Goal: Transaction & Acquisition: Purchase product/service

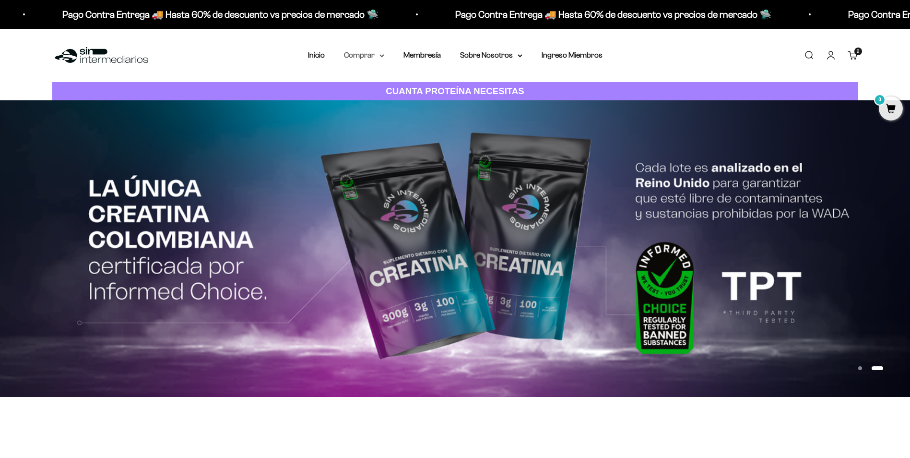
click at [365, 54] on summary "Comprar" at bounding box center [364, 55] width 40 height 12
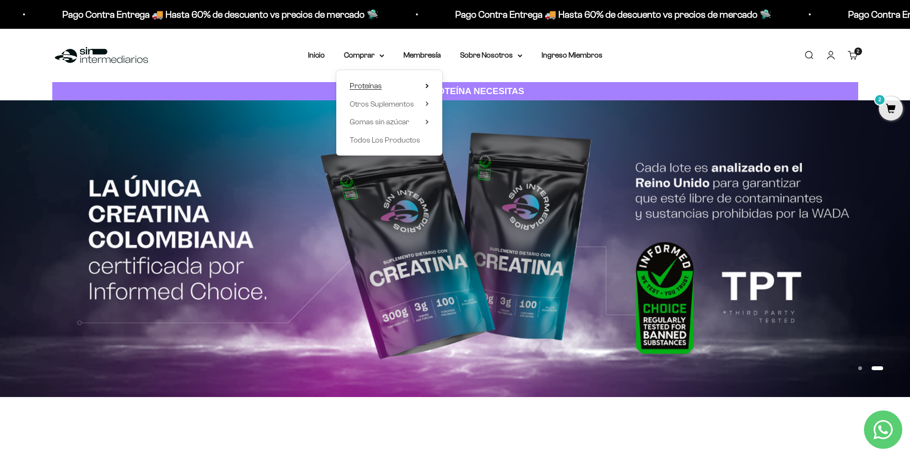
click at [377, 84] on span "Proteínas" at bounding box center [366, 86] width 32 height 8
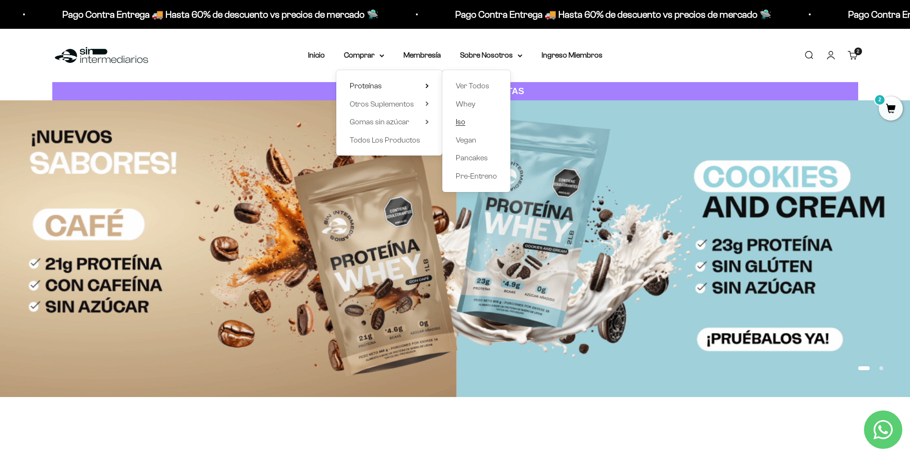
click at [462, 123] on span "Iso" at bounding box center [461, 122] width 10 height 8
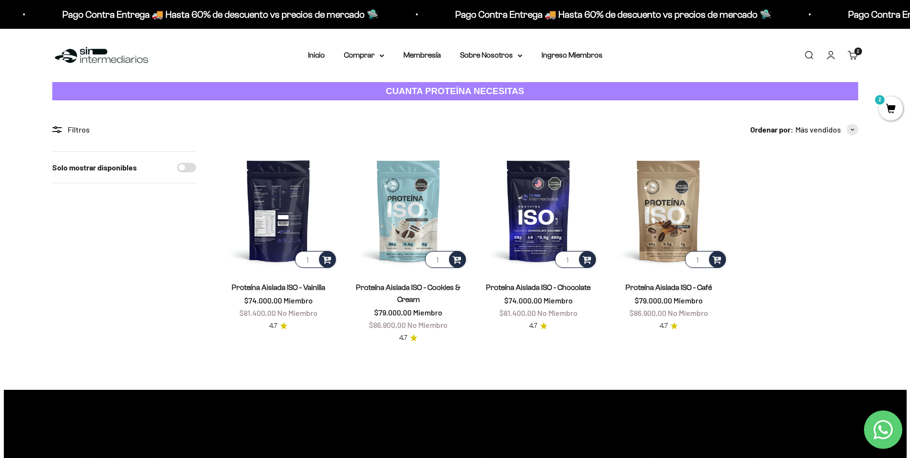
click at [301, 259] on input "1" at bounding box center [315, 259] width 41 height 17
click at [327, 259] on span at bounding box center [326, 258] width 9 height 11
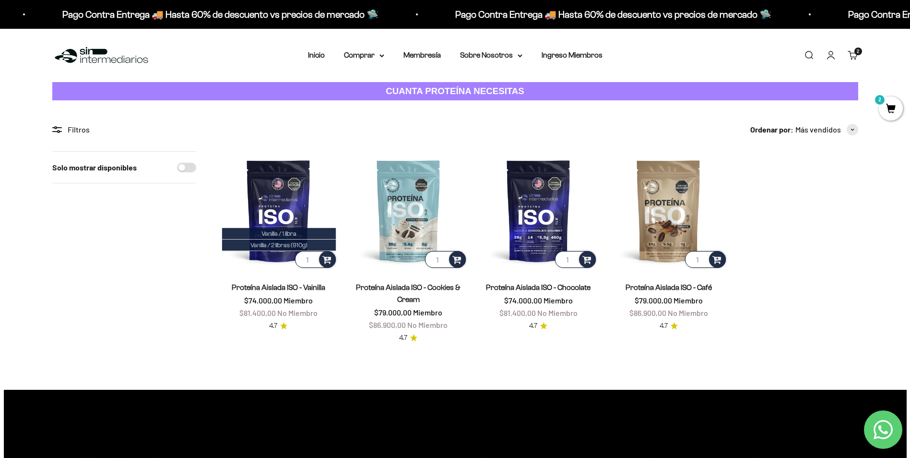
click at [209, 104] on section "Filtros Ordenar por Características Más vendidos Alfabéticamente, A-Z Alfabétic…" at bounding box center [455, 244] width 910 height 289
click at [370, 56] on summary "Comprar" at bounding box center [364, 55] width 40 height 12
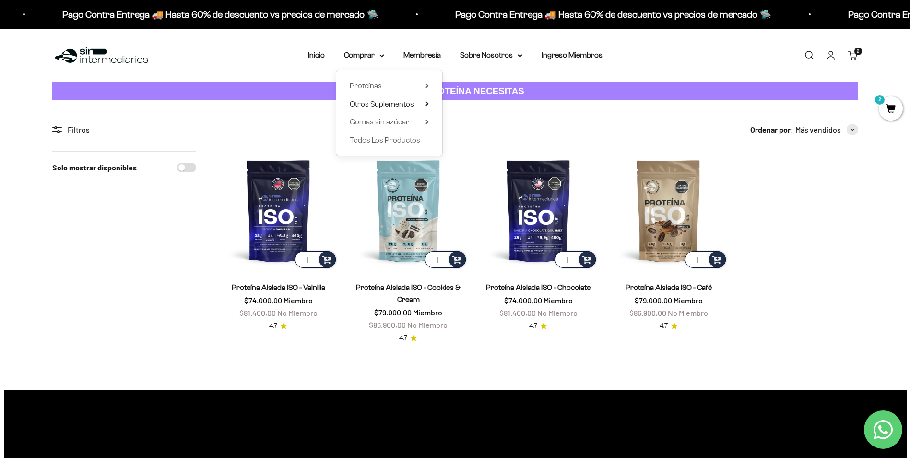
click at [397, 101] on span "Otros Suplementos" at bounding box center [382, 104] width 64 height 8
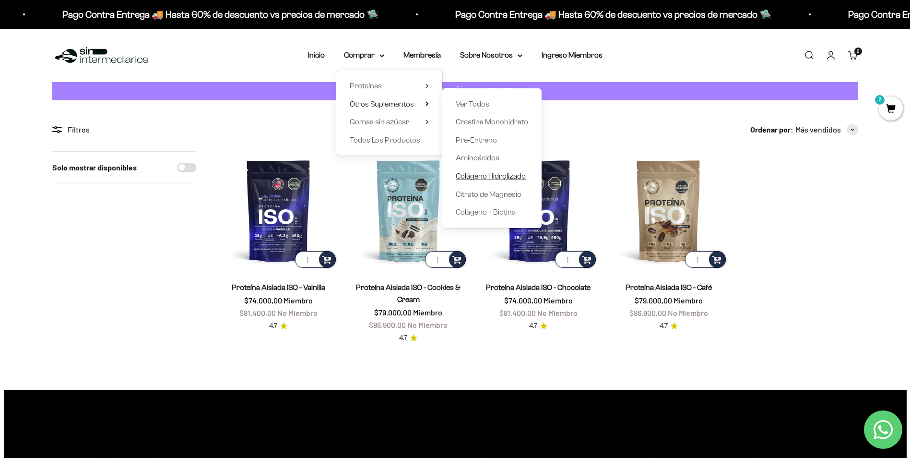
click at [488, 176] on span "Colágeno Hidrolizado" at bounding box center [491, 176] width 70 height 8
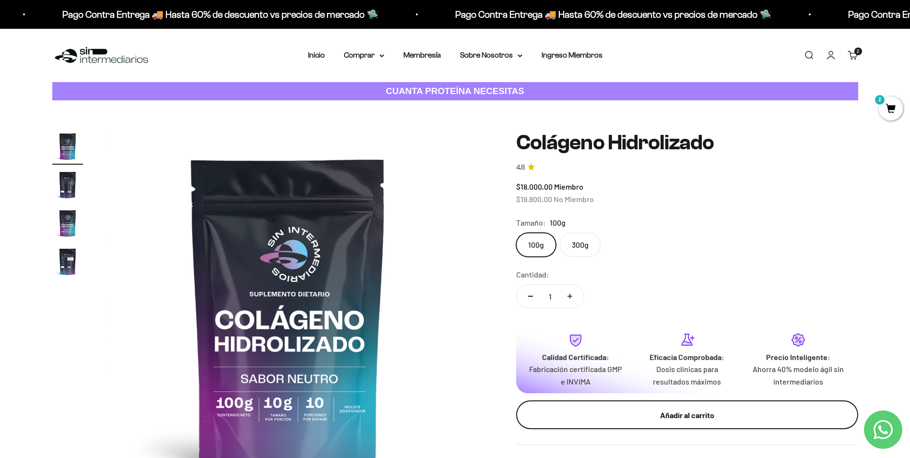
click at [641, 411] on div "Añadir al carrito" at bounding box center [687, 415] width 304 height 12
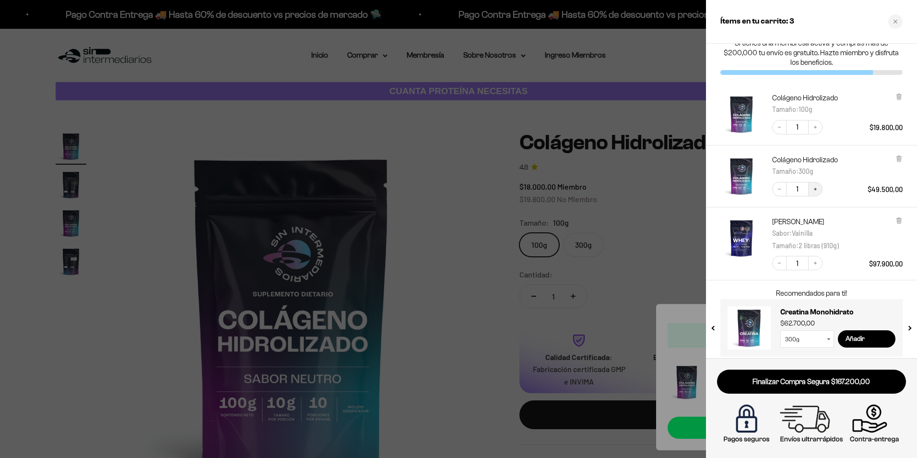
scroll to position [20, 0]
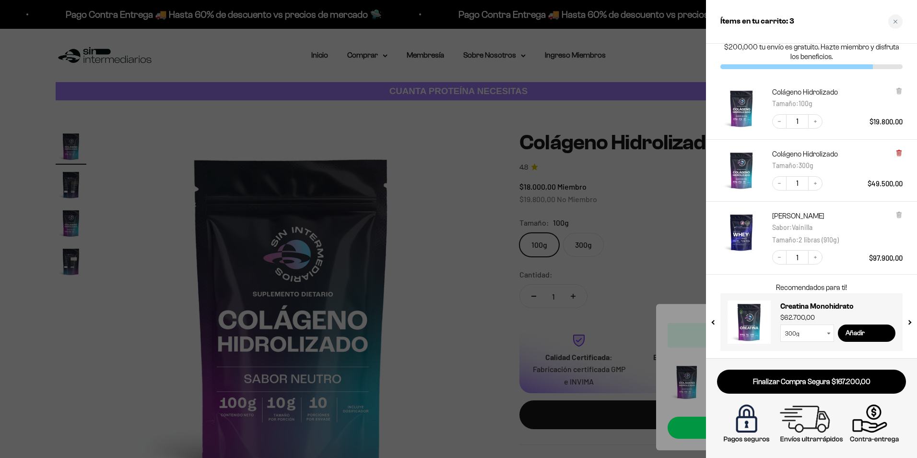
click at [899, 153] on icon at bounding box center [899, 153] width 4 height 5
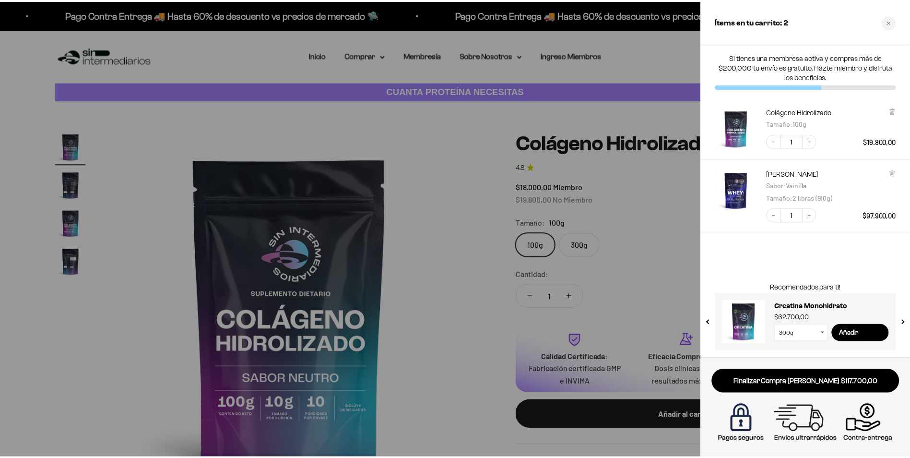
scroll to position [0, 0]
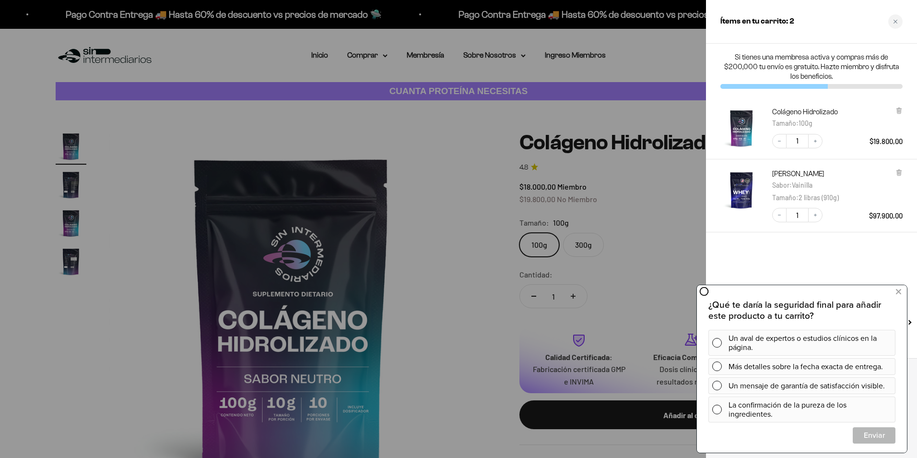
click at [169, 141] on div at bounding box center [458, 229] width 917 height 458
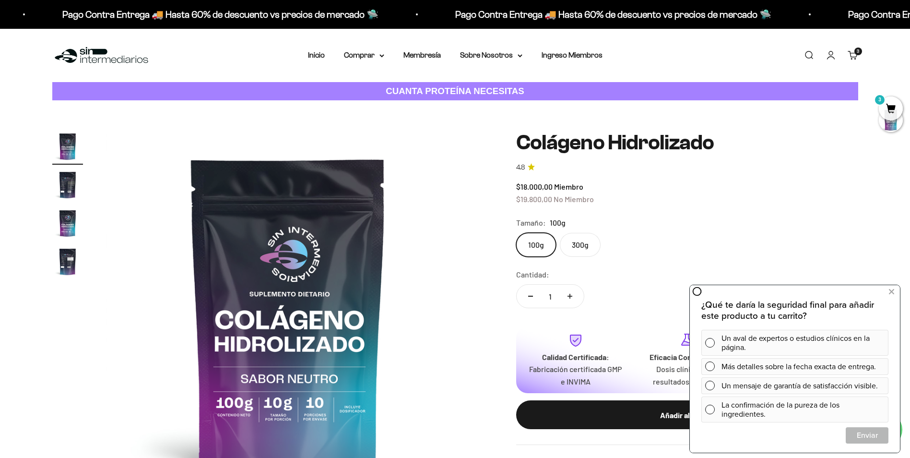
click at [893, 103] on span "3" at bounding box center [891, 108] width 24 height 24
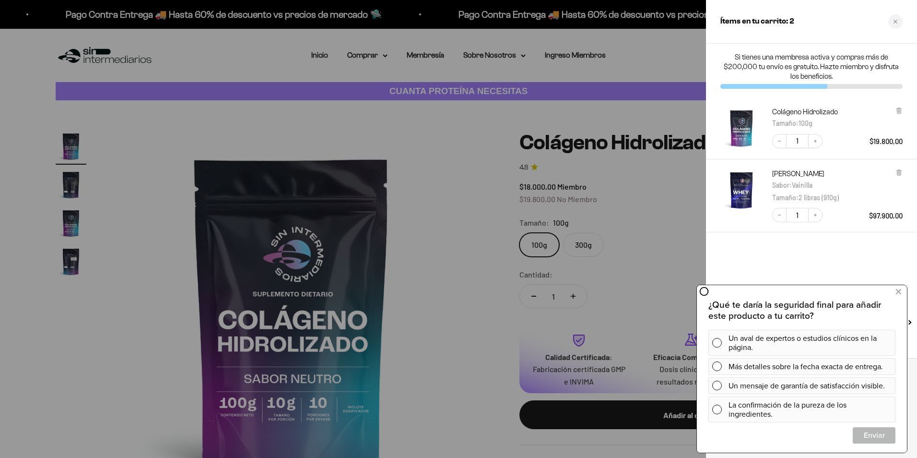
click at [453, 308] on div at bounding box center [458, 229] width 917 height 458
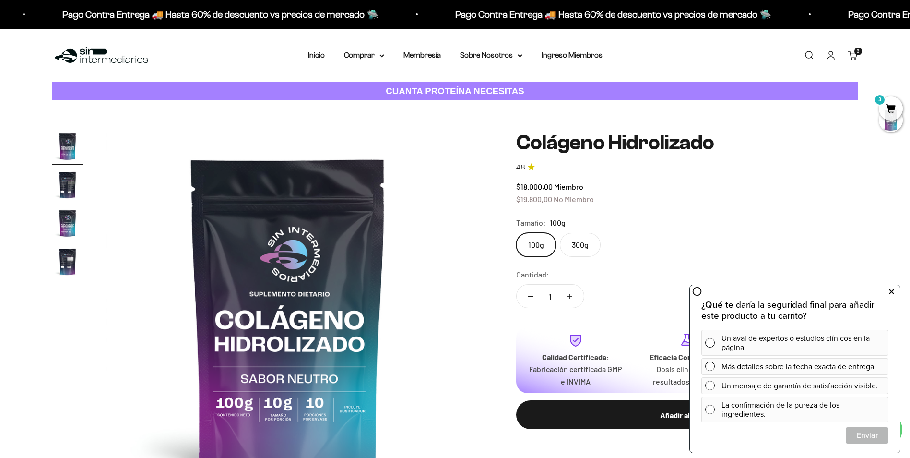
click at [891, 289] on icon at bounding box center [891, 291] width 5 height 12
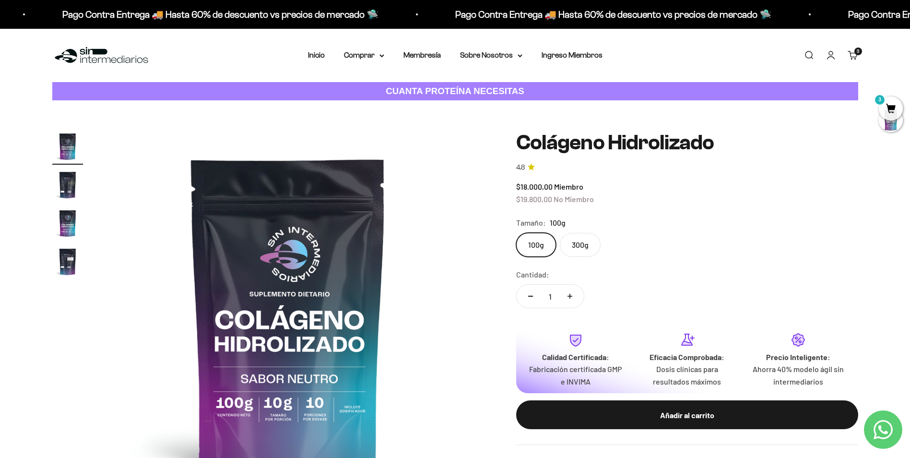
click at [894, 107] on span "3" at bounding box center [891, 108] width 24 height 24
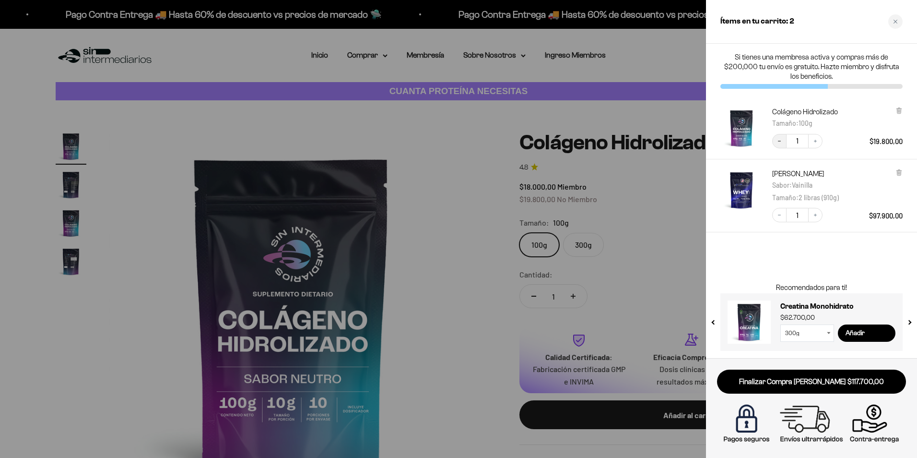
click at [776, 141] on button "Decrease quantity" at bounding box center [779, 141] width 14 height 14
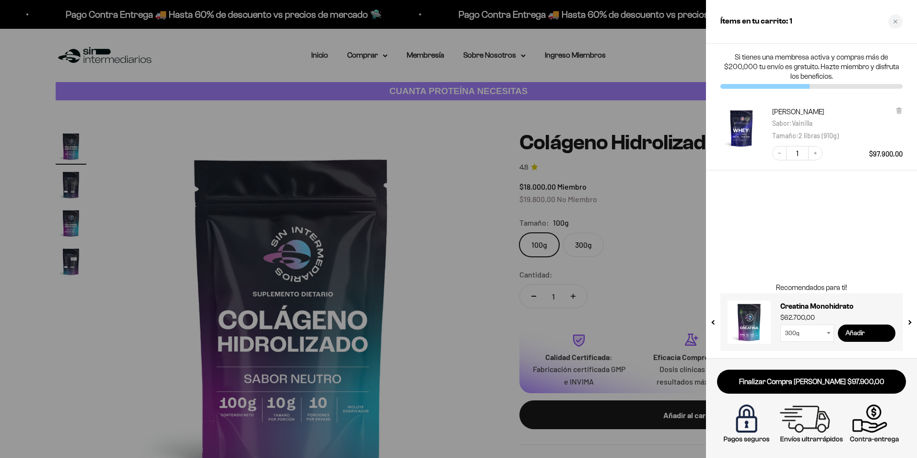
click at [857, 330] on input "Añadir" at bounding box center [867, 332] width 58 height 17
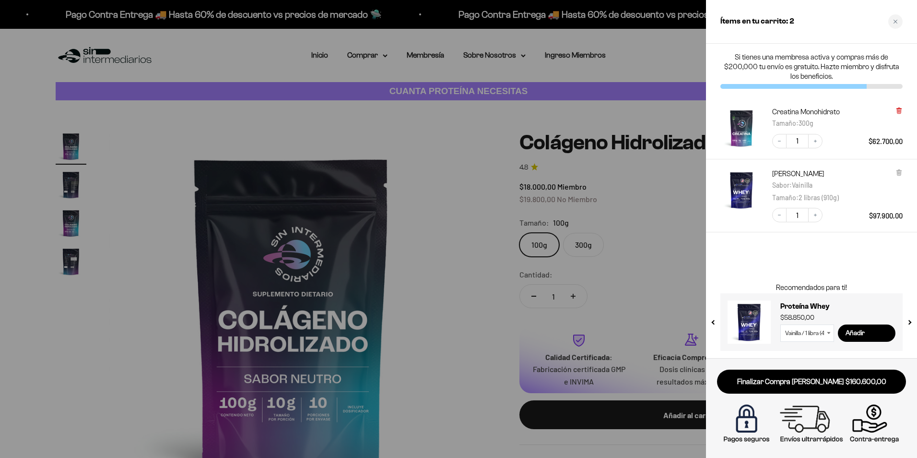
click at [896, 110] on icon at bounding box center [898, 110] width 7 height 7
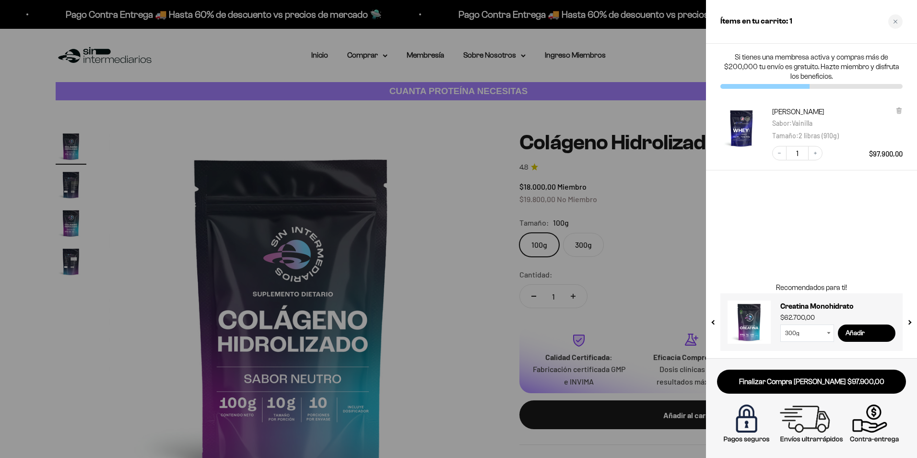
click at [586, 247] on div at bounding box center [458, 229] width 917 height 458
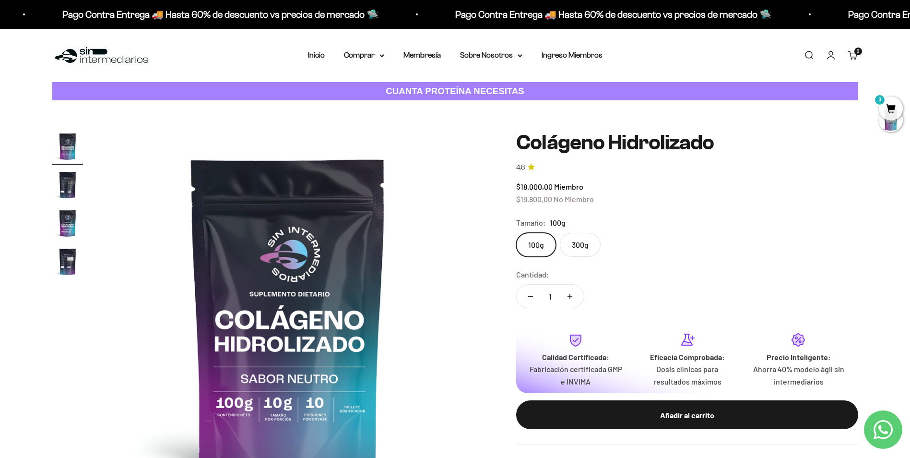
click at [586, 247] on label "300g" at bounding box center [580, 245] width 41 height 24
click at [516, 233] on input "300g" at bounding box center [516, 232] width 0 height 0
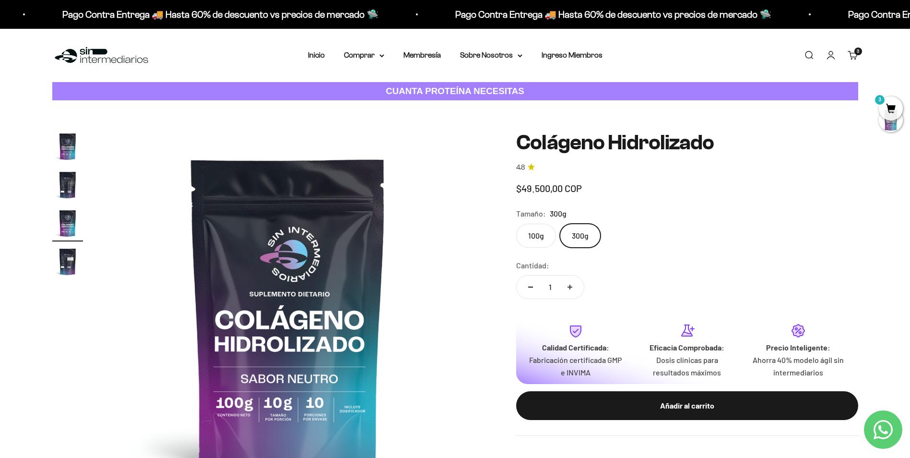
scroll to position [0, 751]
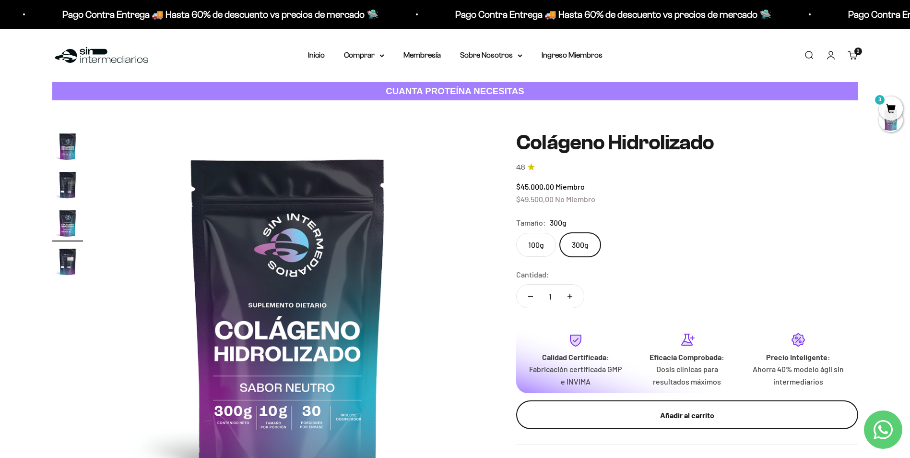
click at [704, 419] on div "Añadir al carrito" at bounding box center [687, 415] width 304 height 12
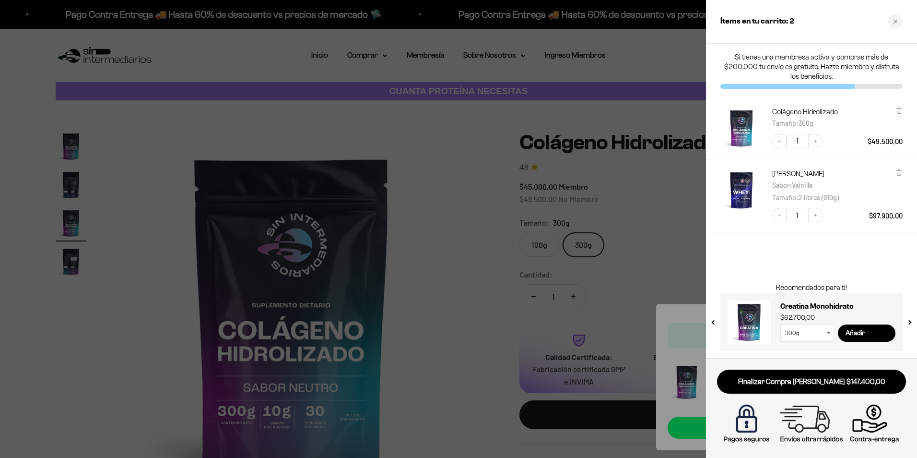
click at [433, 228] on div at bounding box center [458, 229] width 917 height 458
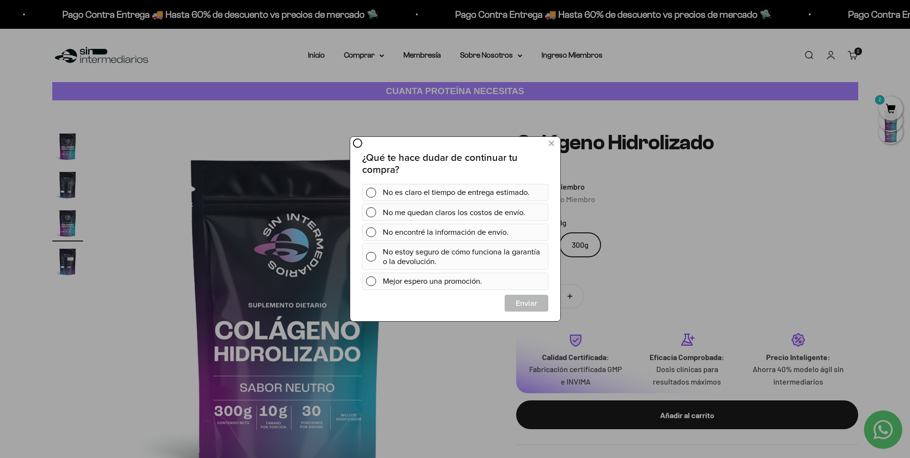
scroll to position [0, 0]
click at [368, 55] on div at bounding box center [455, 229] width 910 height 458
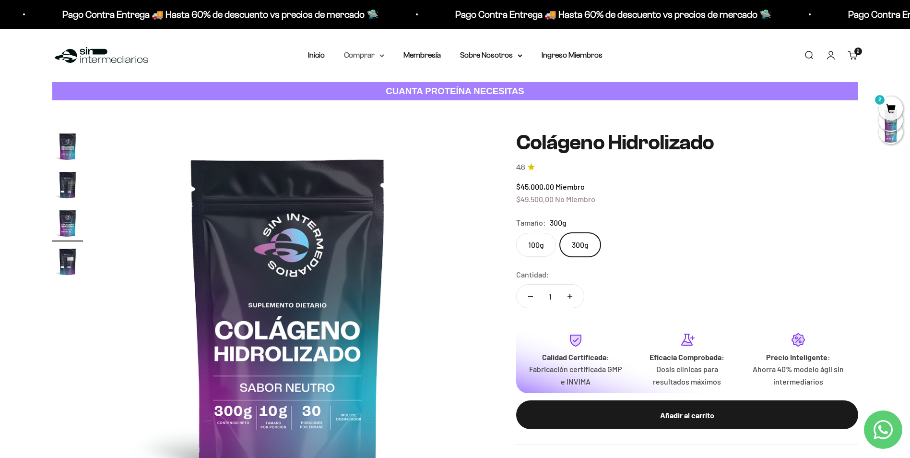
click at [367, 55] on summary "Comprar" at bounding box center [364, 55] width 40 height 12
click at [413, 105] on span "Otros Suplementos" at bounding box center [382, 104] width 64 height 8
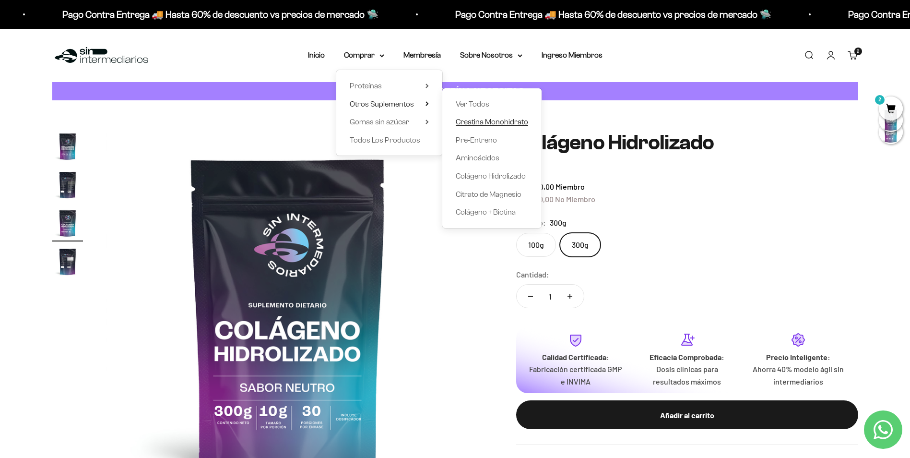
click at [495, 122] on span "Creatina Monohidrato" at bounding box center [492, 122] width 72 height 8
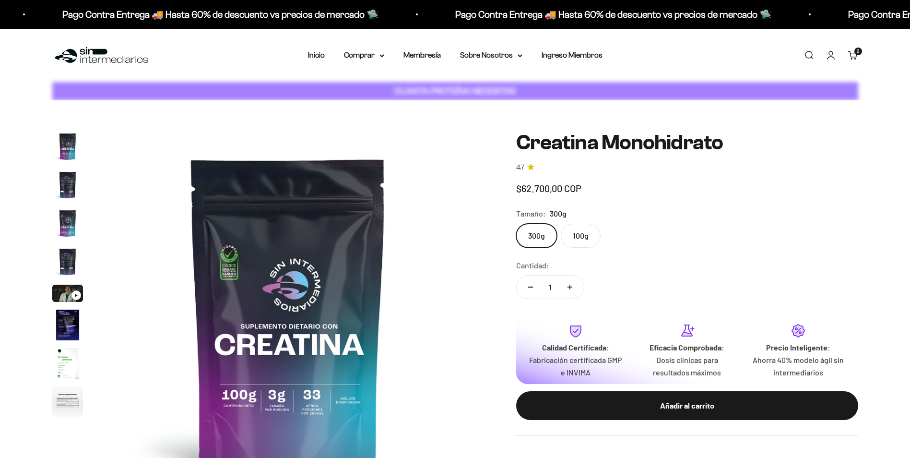
scroll to position [0, 3005]
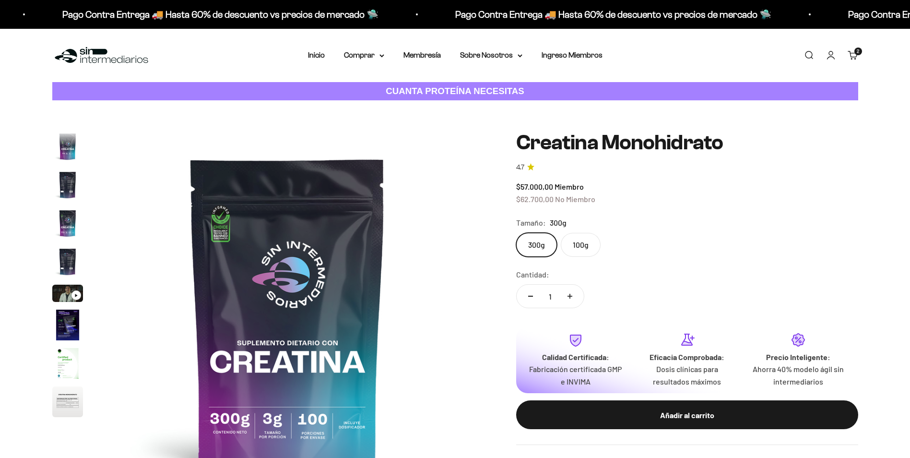
click at [573, 237] on label "100g" at bounding box center [581, 245] width 40 height 24
click at [516, 233] on input "100g" at bounding box center [516, 232] width 0 height 0
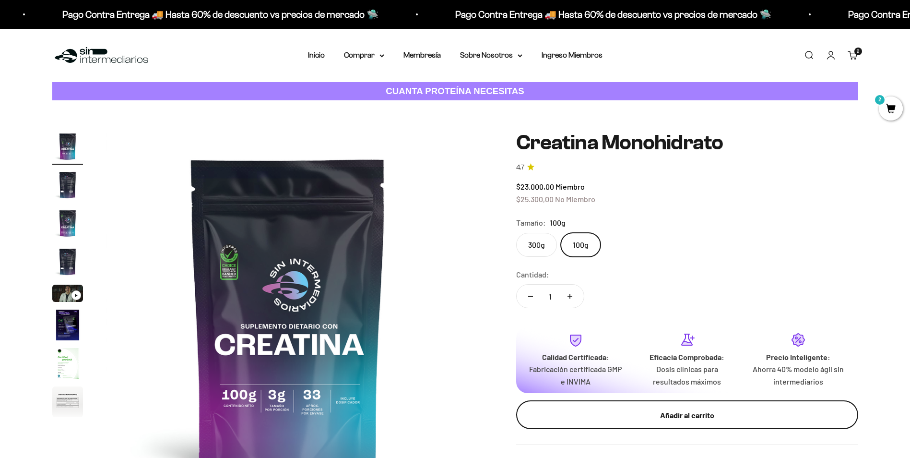
click at [697, 420] on div "Añadir al carrito" at bounding box center [687, 415] width 304 height 12
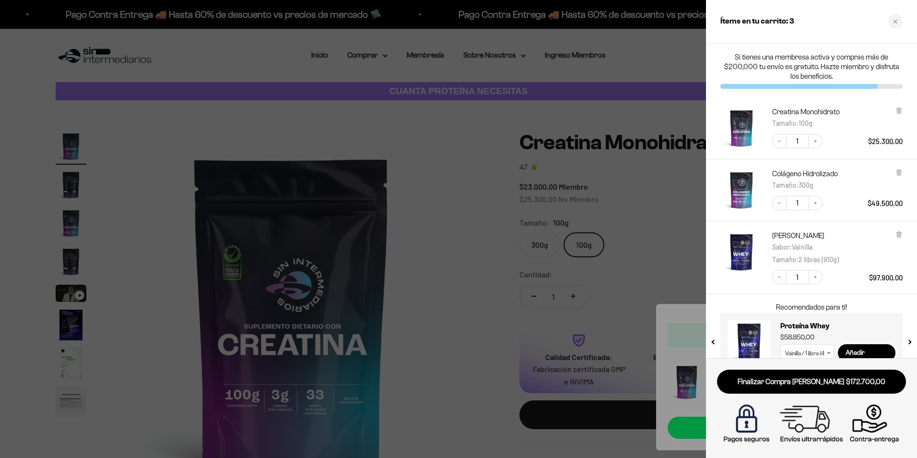
click at [786, 384] on link "Finalizar Compra [PERSON_NAME] $172.700,00" at bounding box center [811, 381] width 189 height 24
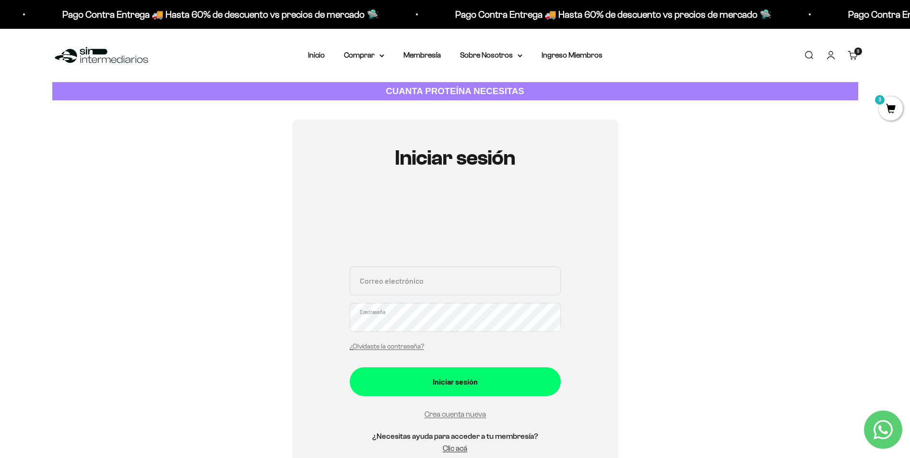
click at [181, 141] on div "Iniciar sesión Correo electrónico Contraseña ¿Olvidaste la contraseña? Iniciar …" at bounding box center [455, 304] width 806 height 371
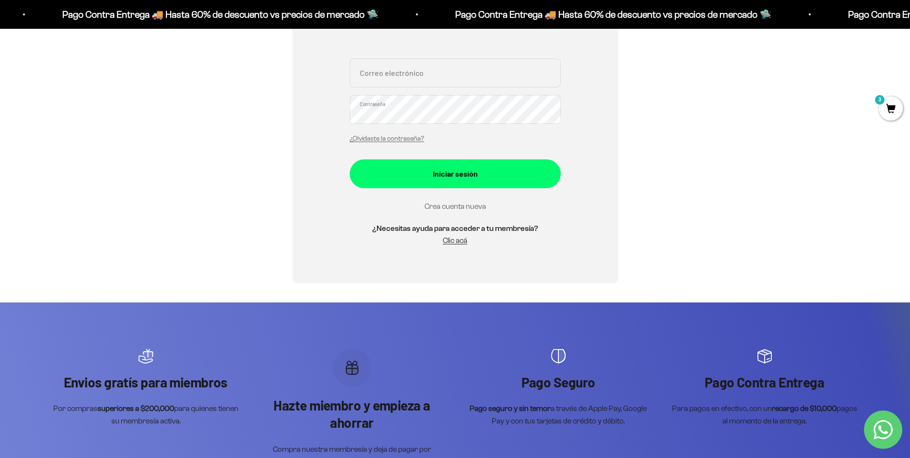
click at [478, 209] on link "Crea cuenta nueva" at bounding box center [454, 206] width 61 height 8
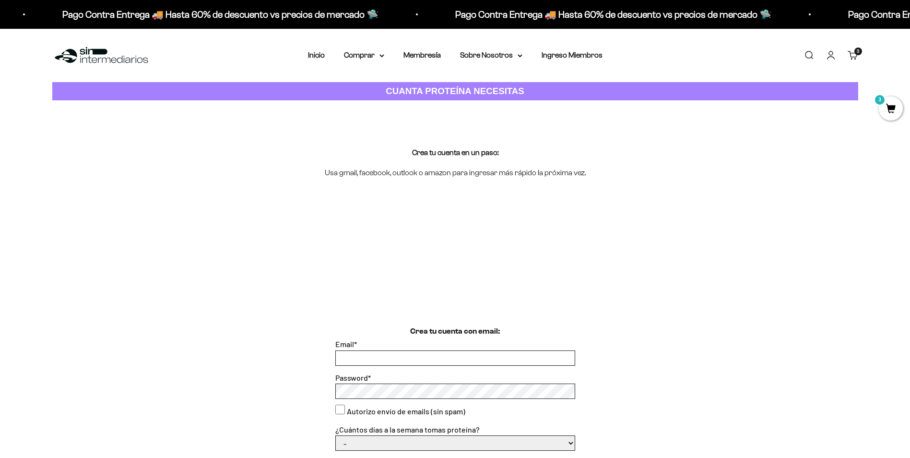
type input "[EMAIL_ADDRESS][DOMAIN_NAME]"
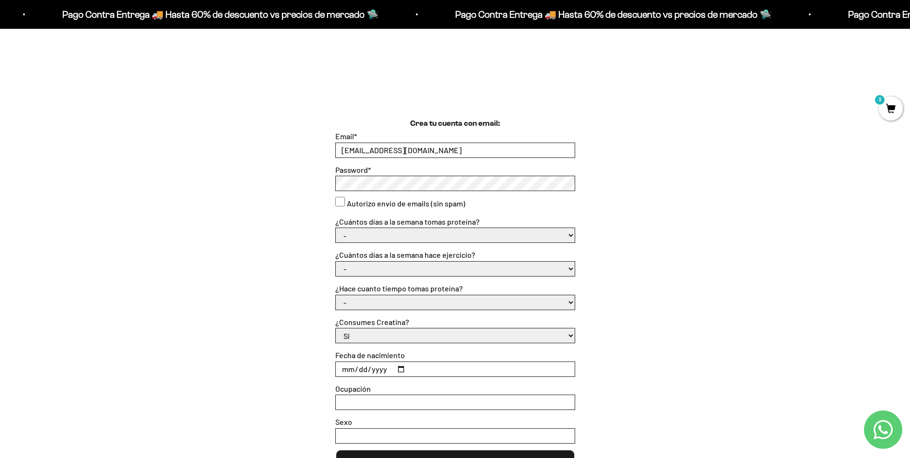
click at [339, 204] on consent"] "Autorizo envío de emails (sin spam)" at bounding box center [340, 202] width 10 height 10
checkbox consent"] "true"
click at [355, 234] on select "- 1 o 2 3 a 5 6 o 7" at bounding box center [455, 235] width 239 height 14
select select "3 a 5"
click at [336, 228] on select "- 1 o 2 3 a 5 6 o 7" at bounding box center [455, 235] width 239 height 14
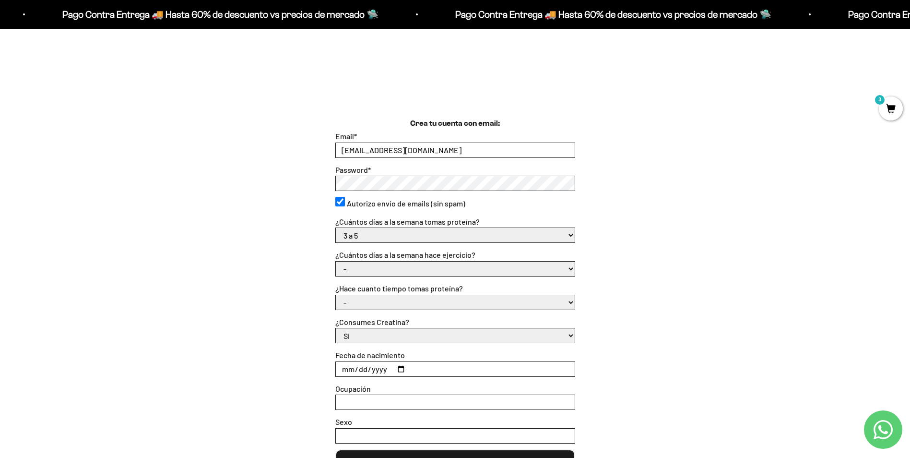
click at [353, 271] on select "- No hago 1 a 2 días 3 a 5 días 6 o 7 días" at bounding box center [455, 268] width 239 height 14
select select "3 a 5 días"
click at [336, 261] on select "- No hago 1 a 2 días 3 a 5 días 6 o 7 días" at bounding box center [455, 268] width 239 height 14
click at [364, 301] on select "- Apenas estoy empezando Menos de 6 meses Más de 6 meses Hace más de un año" at bounding box center [455, 302] width 239 height 14
select select "Más de 6 meses"
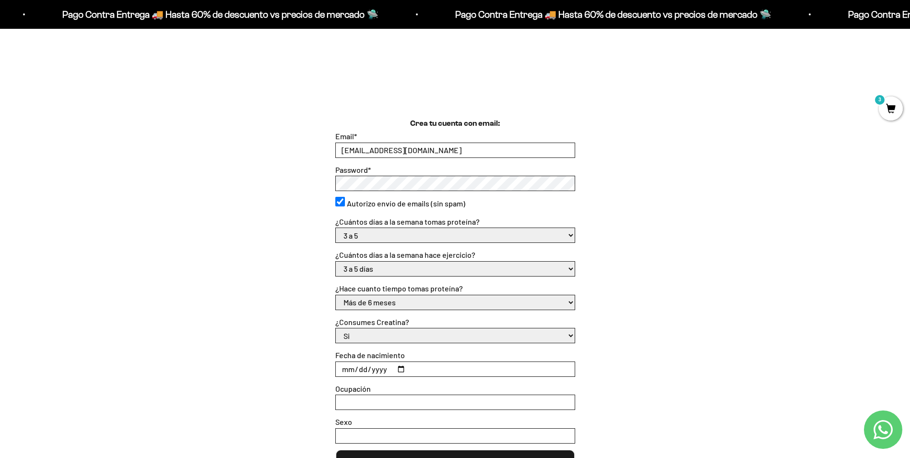
click at [336, 295] on select "- Apenas estoy empezando Menos de 6 meses Más de 6 meses Hace más de un año" at bounding box center [455, 302] width 239 height 14
click at [357, 368] on input "Fecha de nacimiento" at bounding box center [455, 369] width 239 height 14
click at [287, 291] on div "Crea tu cuenta con email: Email * zandier464@hotmail.com Password * Autorizo en…" at bounding box center [455, 298] width 806 height 360
click at [281, 276] on div "Crea tu cuenta con email: Email * zandier464@hotmail.com Password * Autorizo en…" at bounding box center [455, 298] width 806 height 360
click at [398, 365] on input "Fecha de nacimiento" at bounding box center [455, 369] width 239 height 14
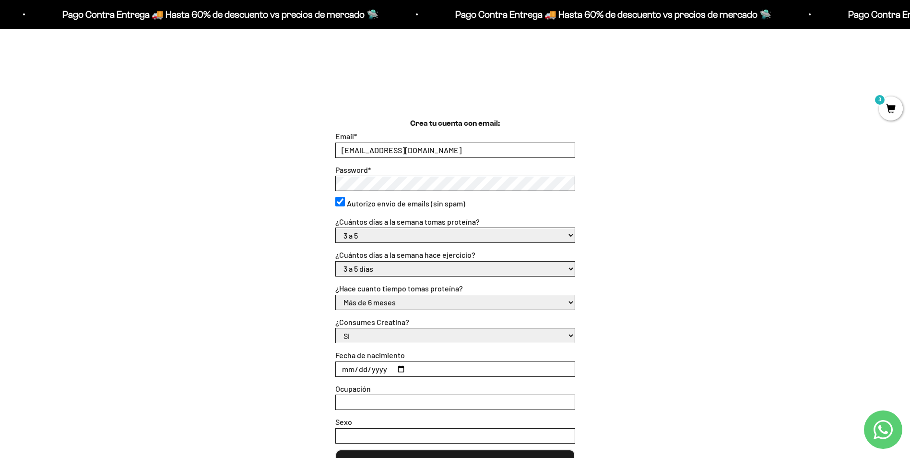
type input "1986-05-23"
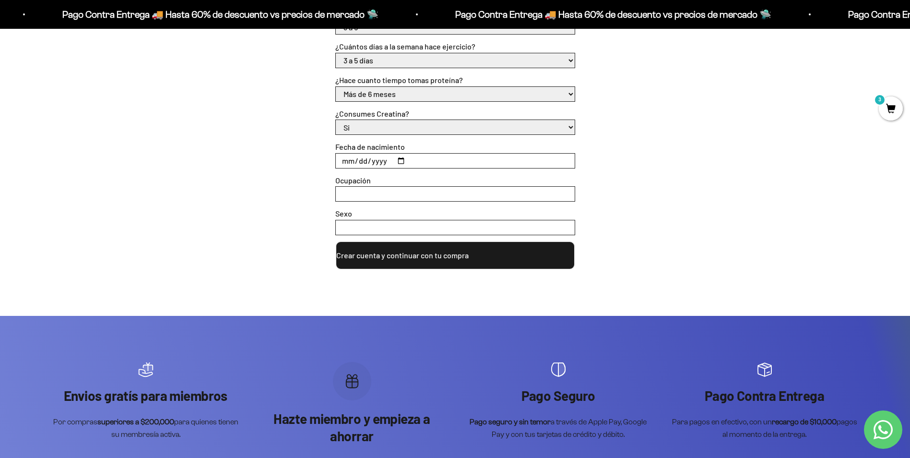
click at [370, 200] on input "Ocupación" at bounding box center [455, 194] width 239 height 14
type input "médico"
click at [359, 224] on input "Sexo" at bounding box center [455, 227] width 239 height 14
type input "femenino"
click at [424, 265] on button "Crear cuenta y continuar con tu compra" at bounding box center [455, 255] width 240 height 29
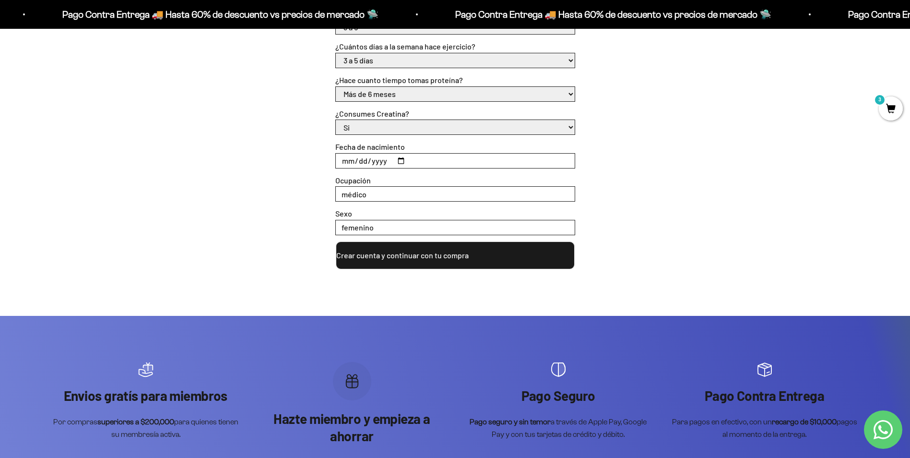
click at [416, 261] on button "Crear cuenta y continuar con tu compra" at bounding box center [455, 255] width 240 height 29
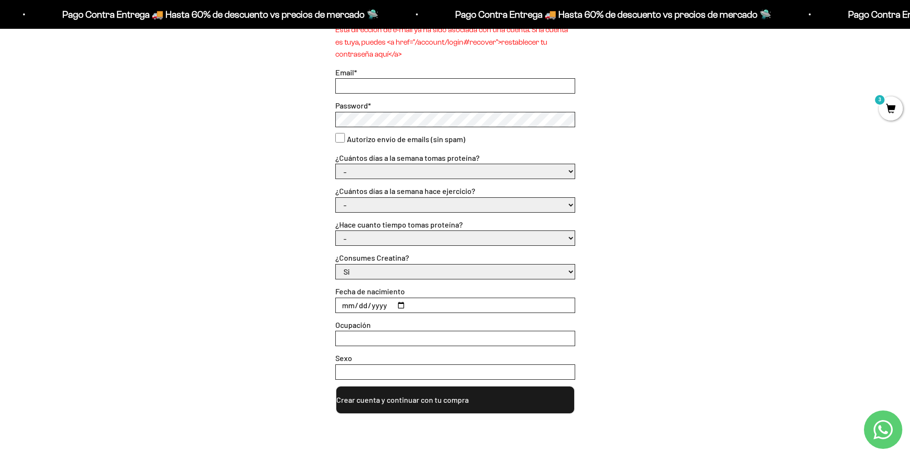
scroll to position [416, 0]
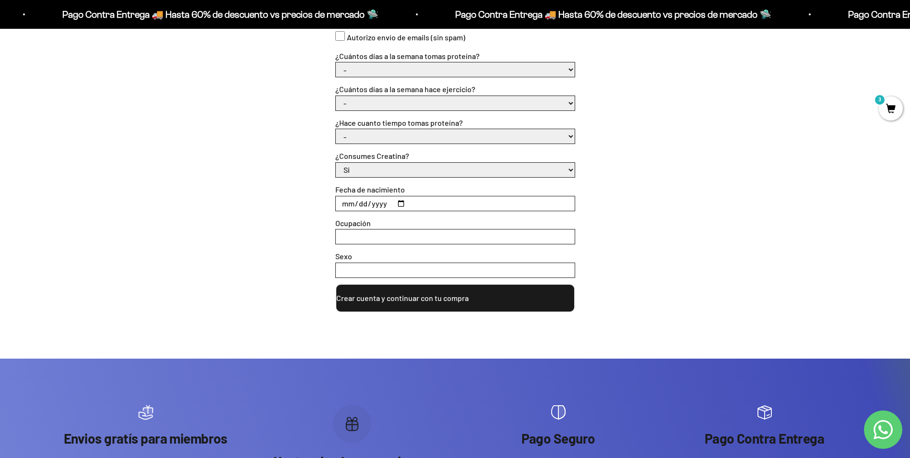
drag, startPoint x: 239, startPoint y: 202, endPoint x: 290, endPoint y: 222, distance: 54.1
click at [239, 202] on div "Crea tu cuenta con email: Esta dirección de e‑mail ya ha sido asociada con una …" at bounding box center [455, 110] width 806 height 402
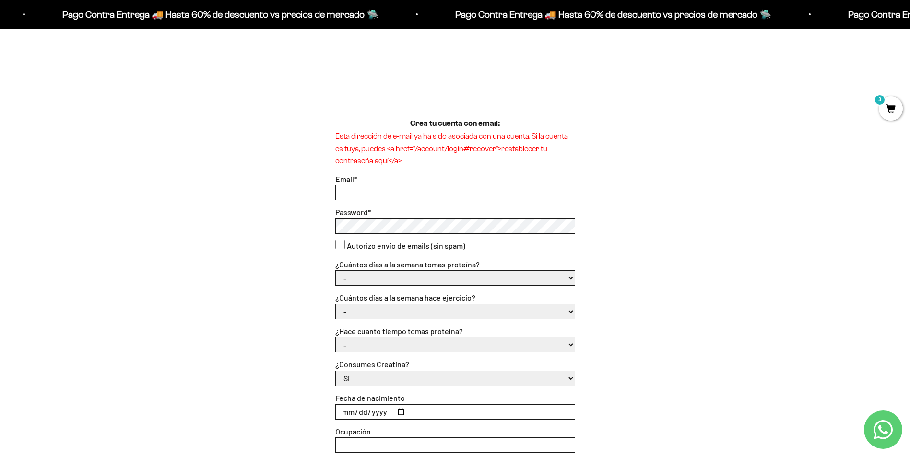
scroll to position [0, 0]
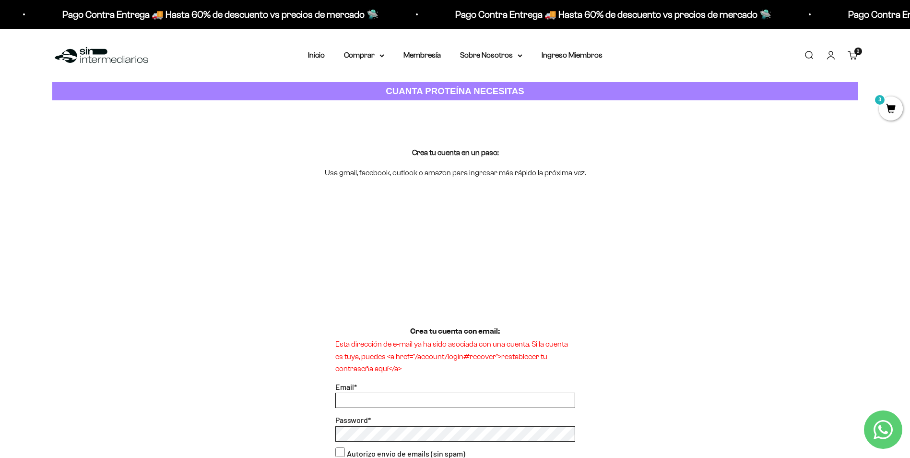
click at [280, 176] on div "Crea tu cuenta en un paso: Usa gmail, facebook, outlook o amazon para ingresar …" at bounding box center [455, 162] width 806 height 32
click at [177, 318] on div at bounding box center [455, 277] width 910 height 96
click at [829, 51] on link "Cuenta" at bounding box center [830, 55] width 11 height 11
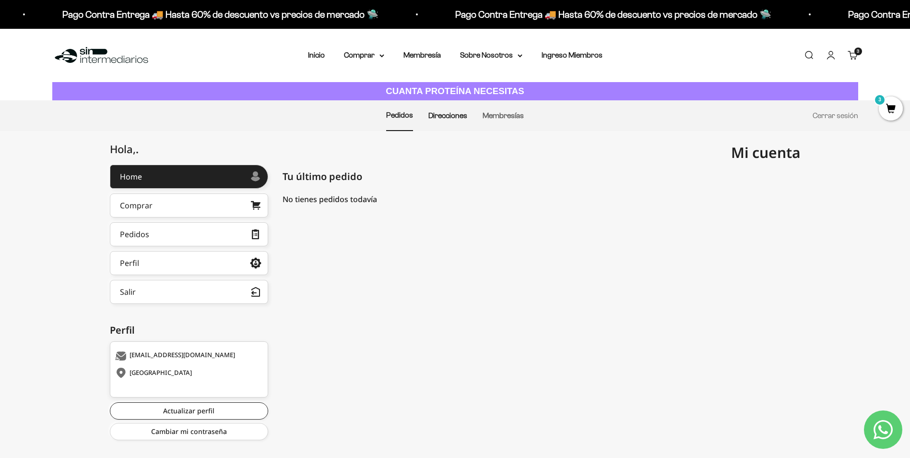
click at [437, 113] on link "Direcciones" at bounding box center [447, 115] width 39 height 8
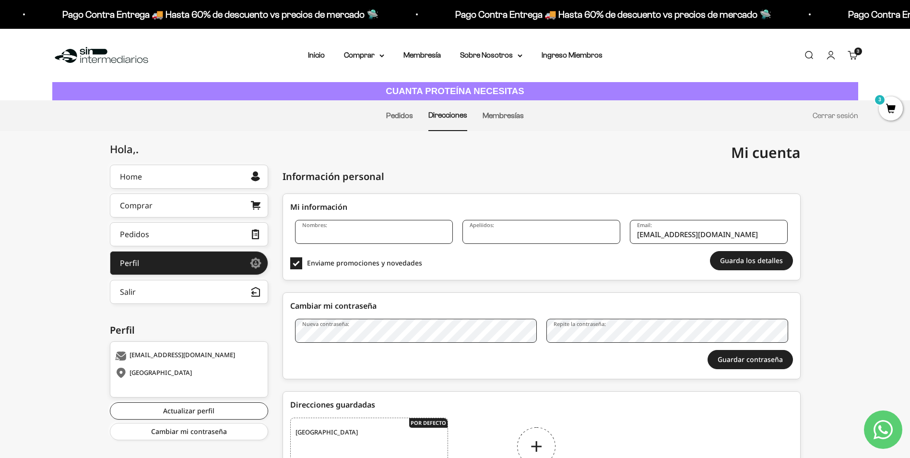
click at [894, 108] on span "3" at bounding box center [891, 108] width 24 height 24
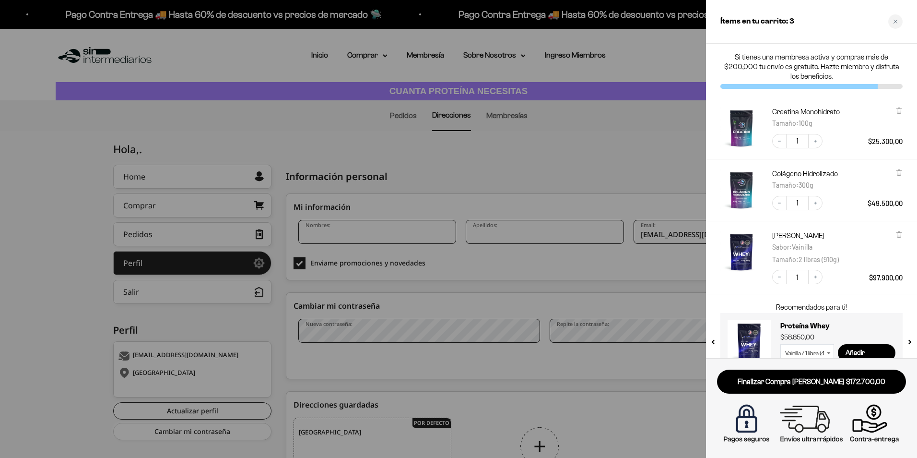
click at [564, 161] on div at bounding box center [458, 229] width 917 height 458
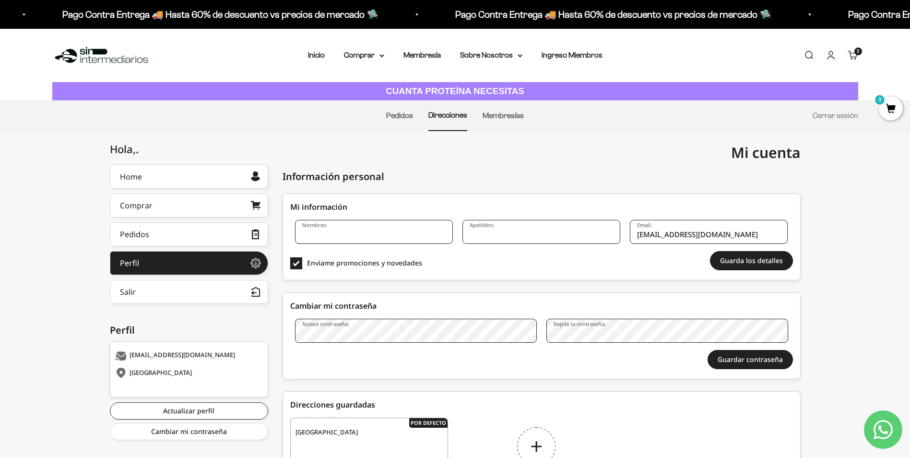
click at [890, 109] on span "3" at bounding box center [891, 108] width 24 height 24
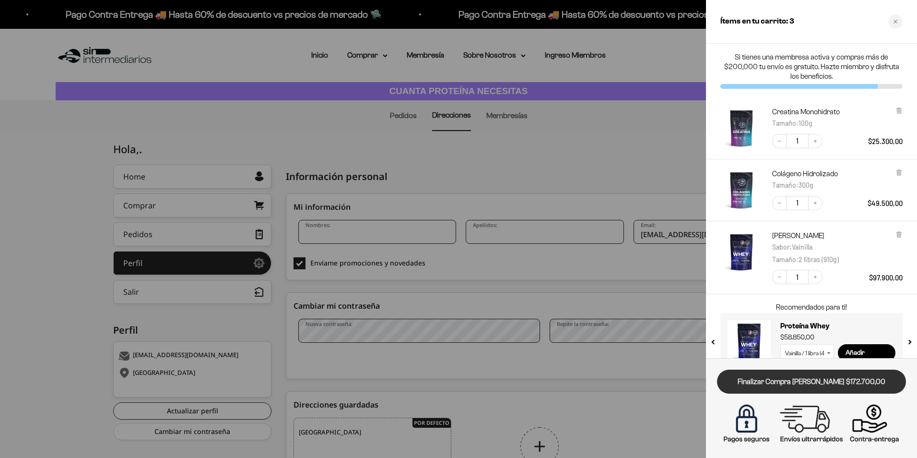
click at [848, 384] on link "Finalizar Compra [PERSON_NAME] $172.700,00" at bounding box center [811, 381] width 189 height 24
